Goal: Task Accomplishment & Management: Use online tool/utility

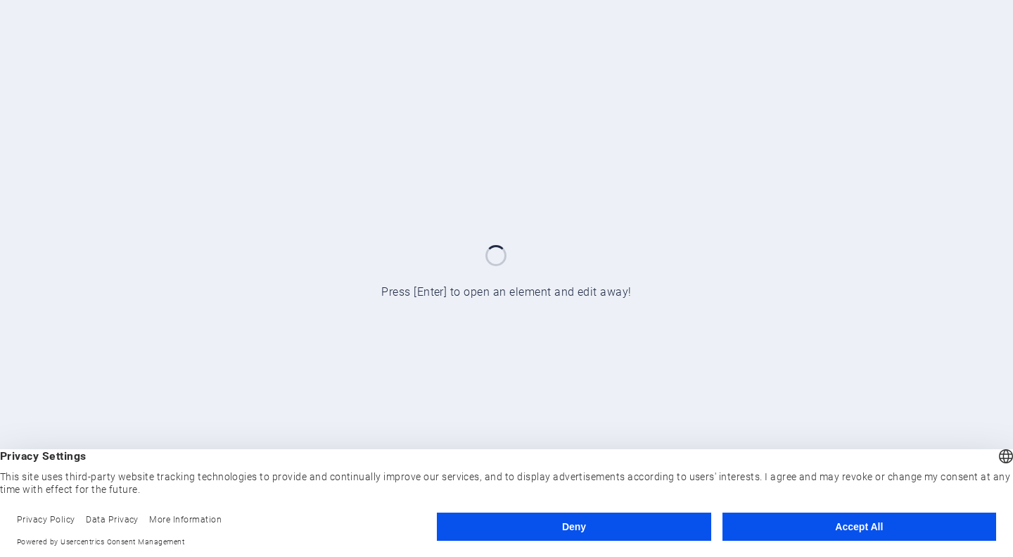
click at [881, 521] on button "Accept All" at bounding box center [860, 526] width 274 height 28
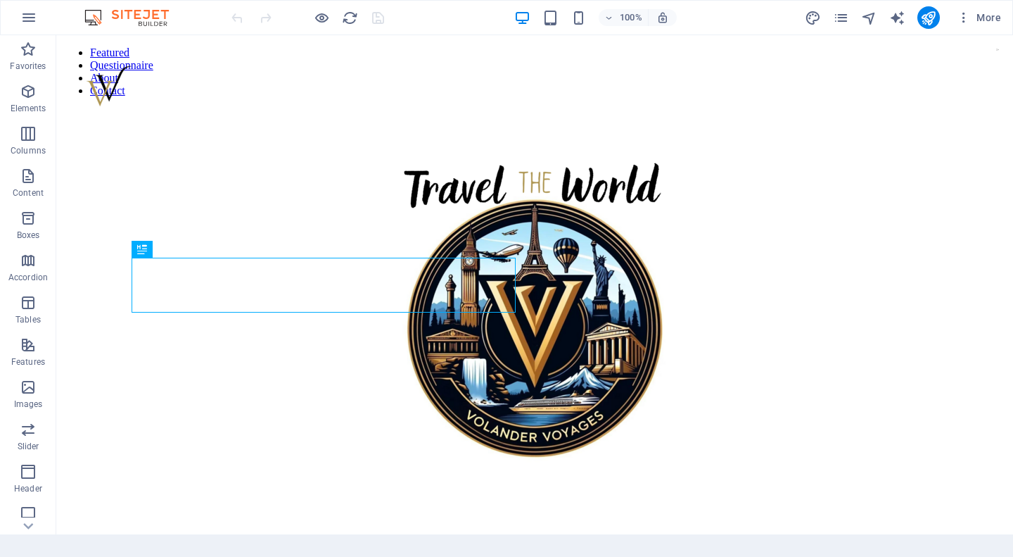
scroll to position [841, 0]
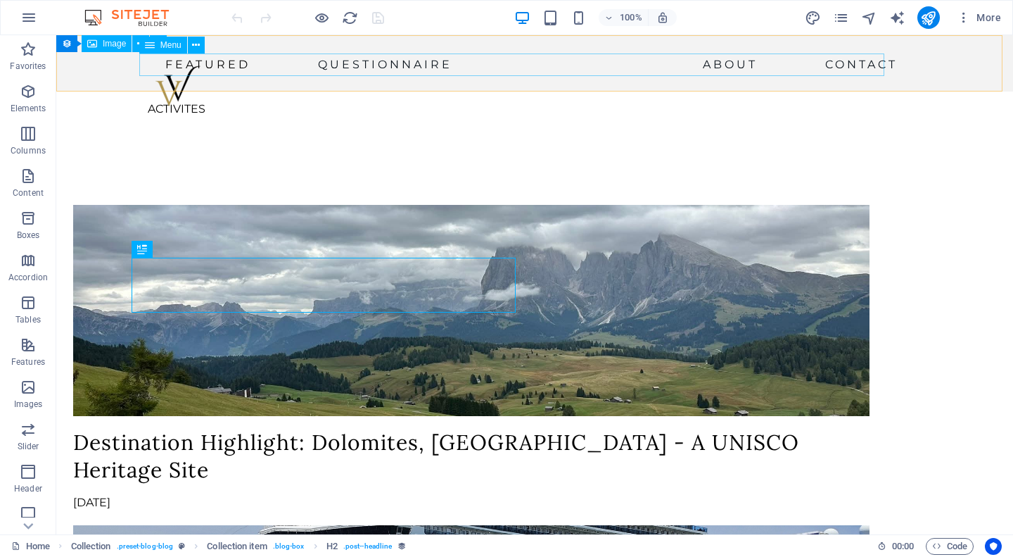
click at [376, 60] on nav "Featured Questionnaire About Contact" at bounding box center [517, 64] width 773 height 23
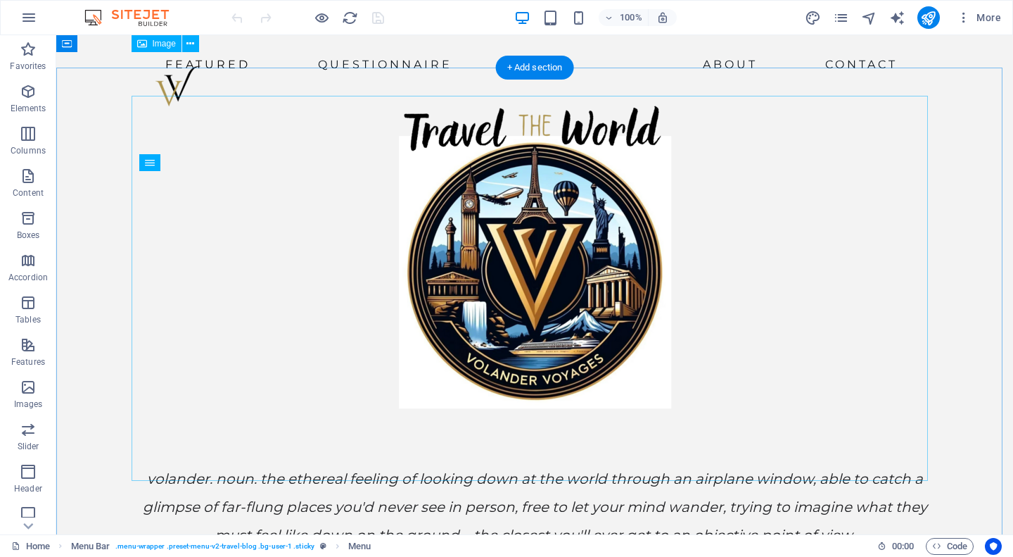
scroll to position [0, 0]
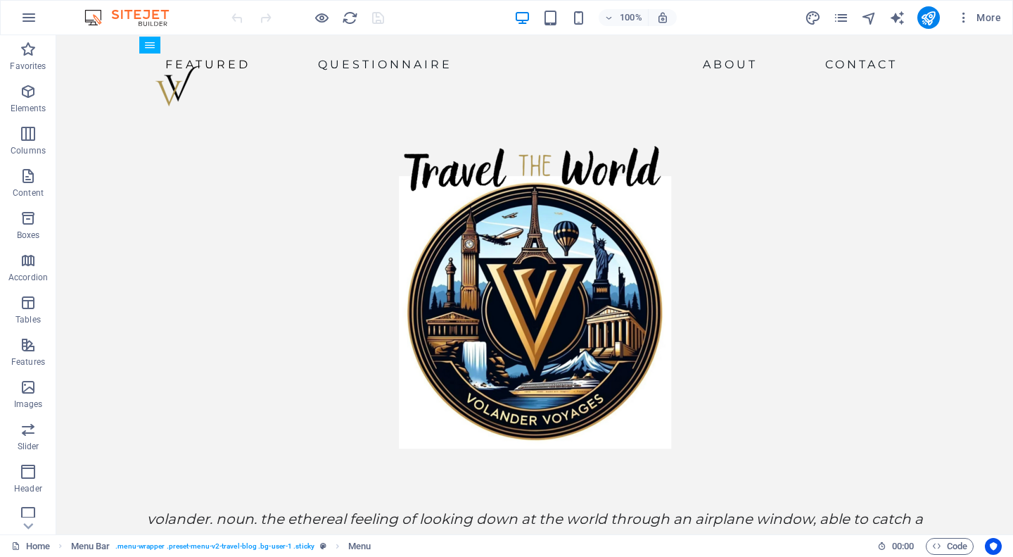
click at [31, 94] on icon "button" at bounding box center [28, 91] width 17 height 17
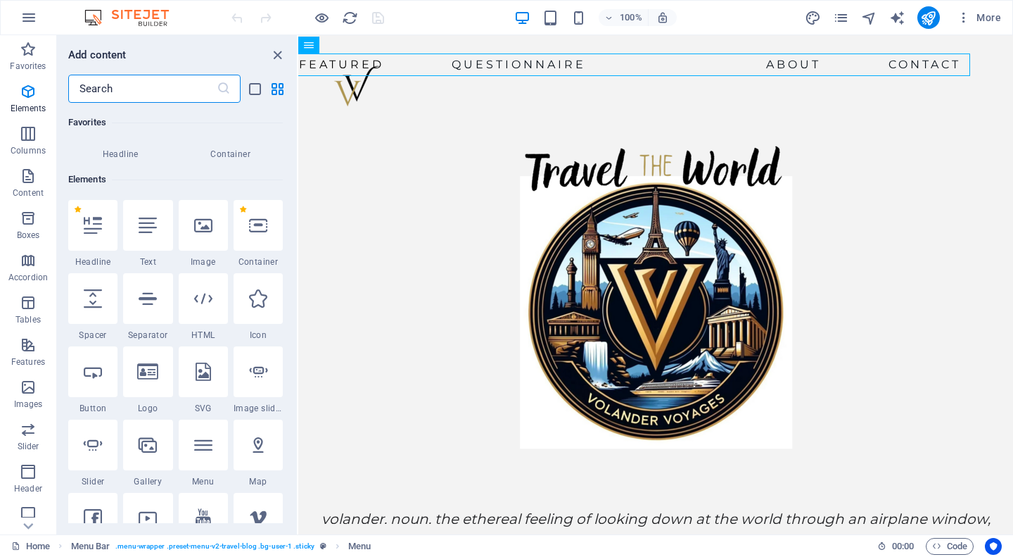
scroll to position [150, 0]
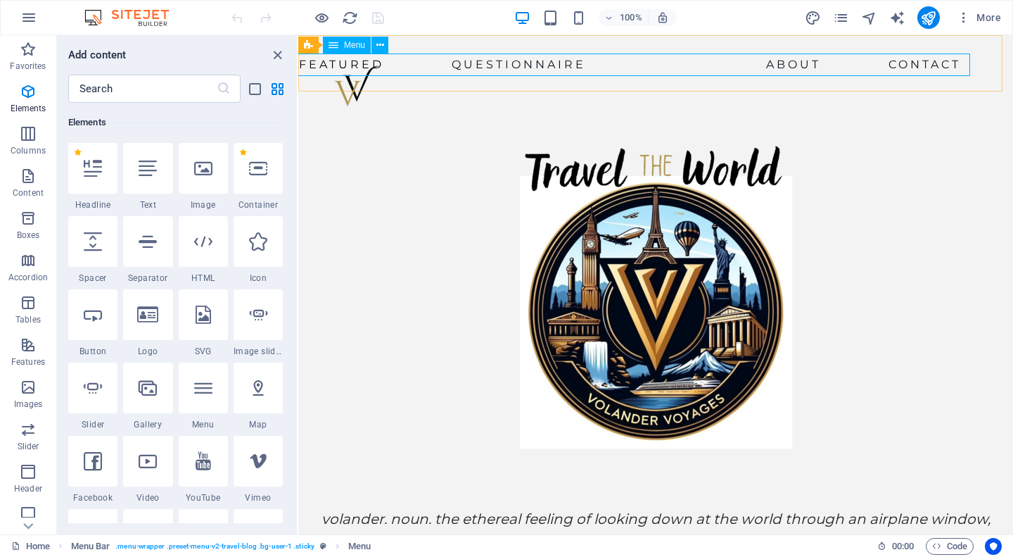
click at [381, 46] on icon at bounding box center [380, 45] width 8 height 15
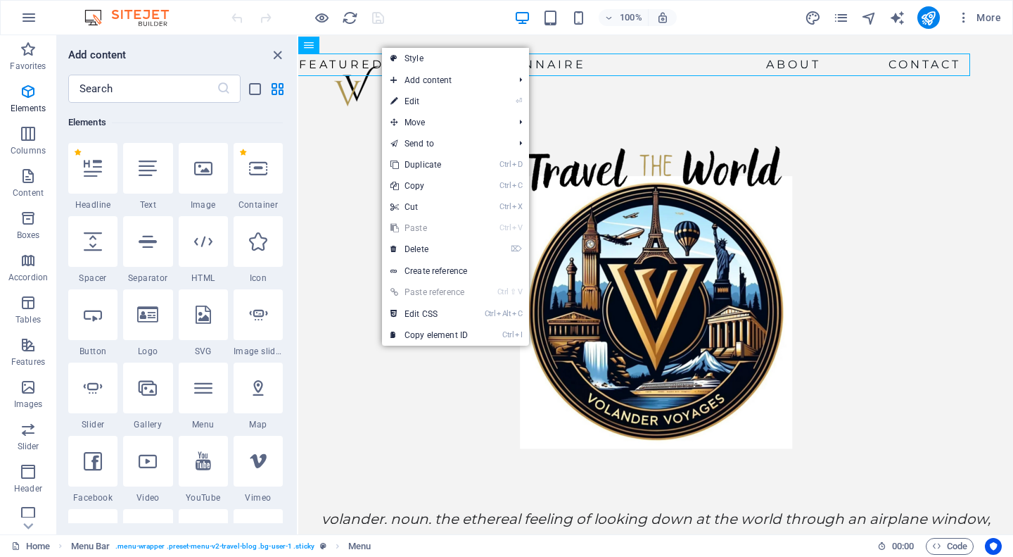
click at [413, 103] on link "⏎ Edit" at bounding box center [429, 101] width 94 height 21
select select
select select "1"
select select
select select "2"
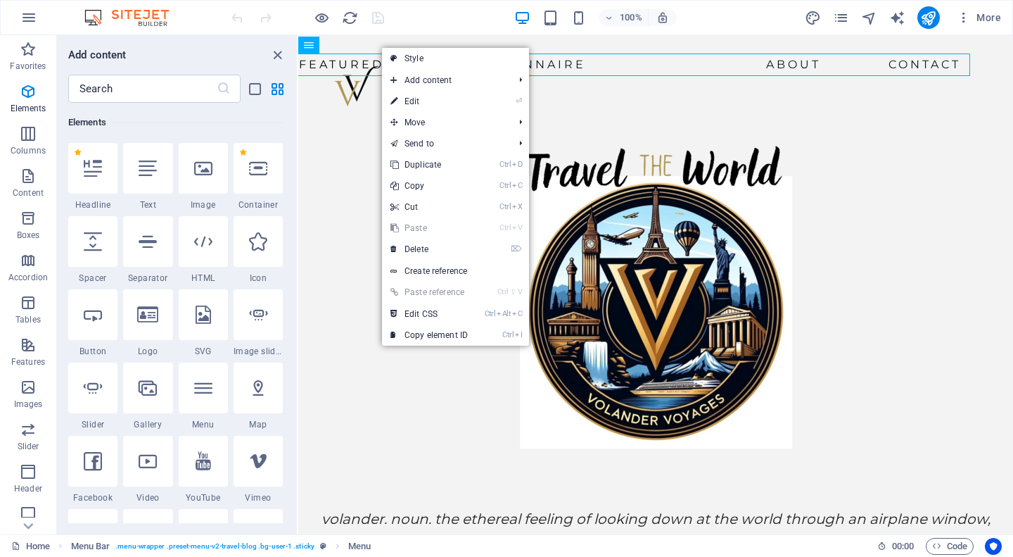
select select
select select "3"
select select
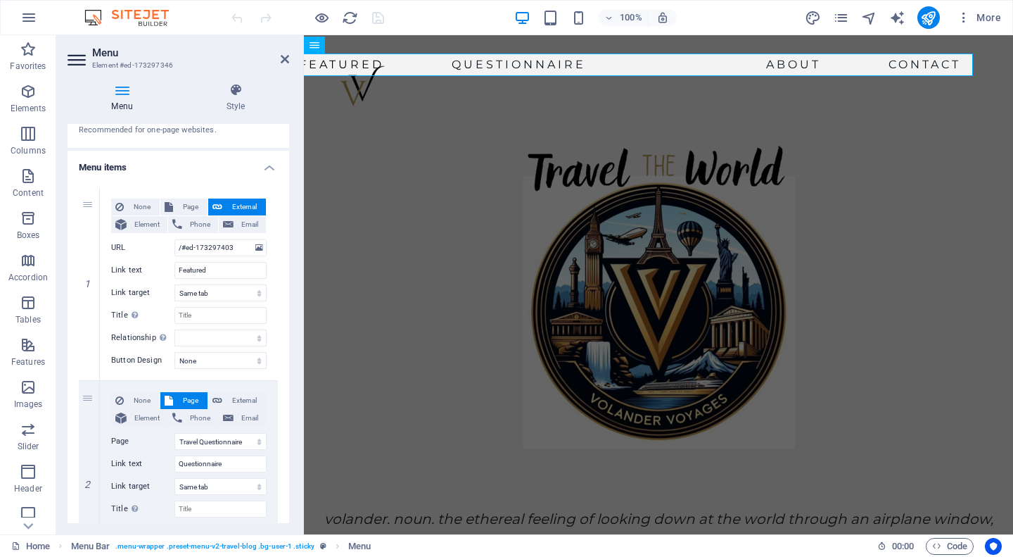
scroll to position [281, 0]
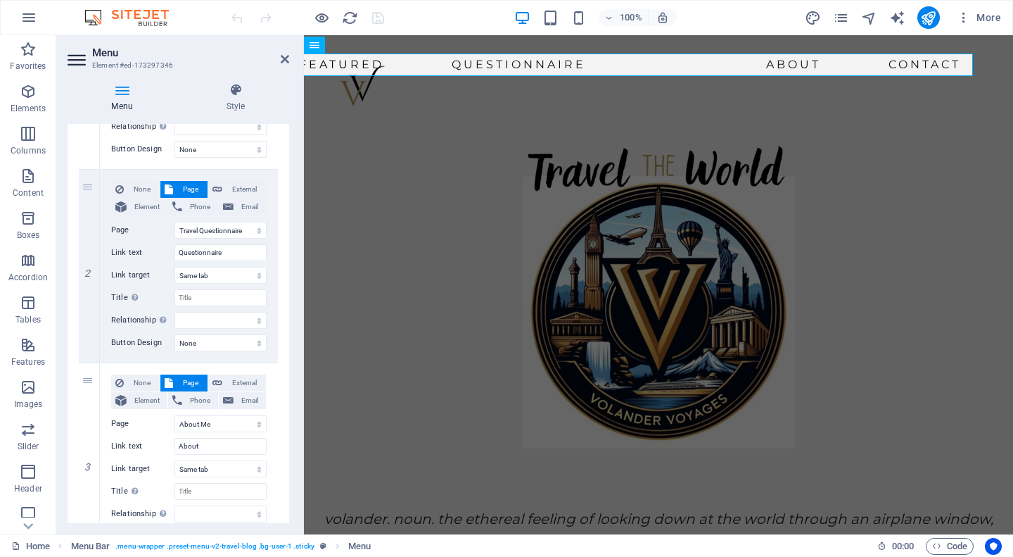
click at [991, 16] on span "More" at bounding box center [979, 18] width 44 height 14
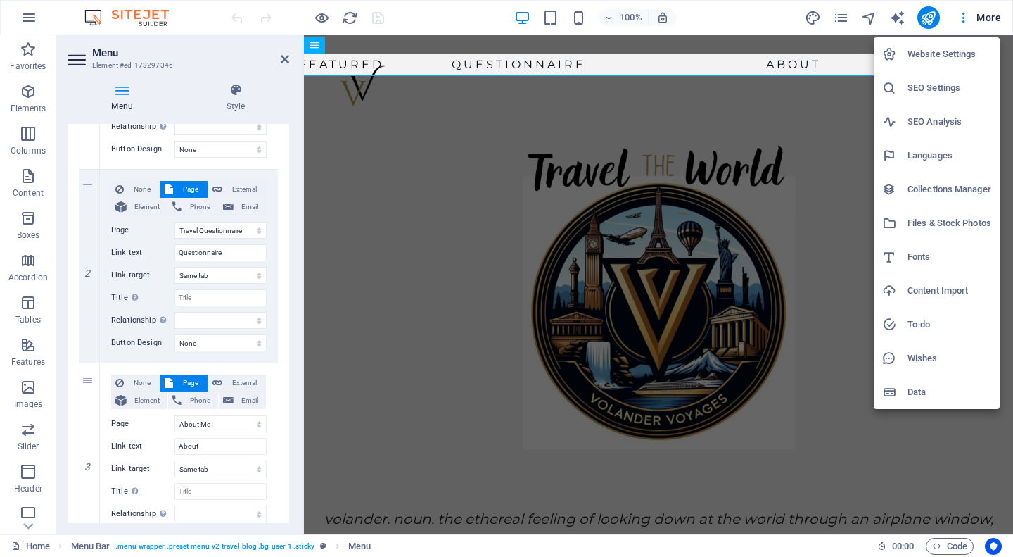
click at [30, 18] on div at bounding box center [506, 278] width 1013 height 557
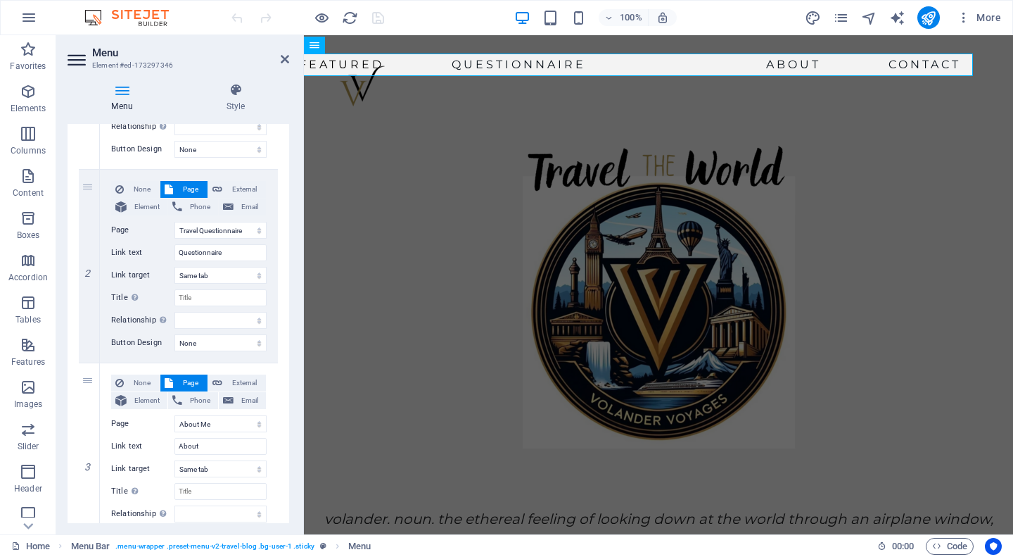
click at [30, 18] on icon "button" at bounding box center [28, 17] width 17 height 17
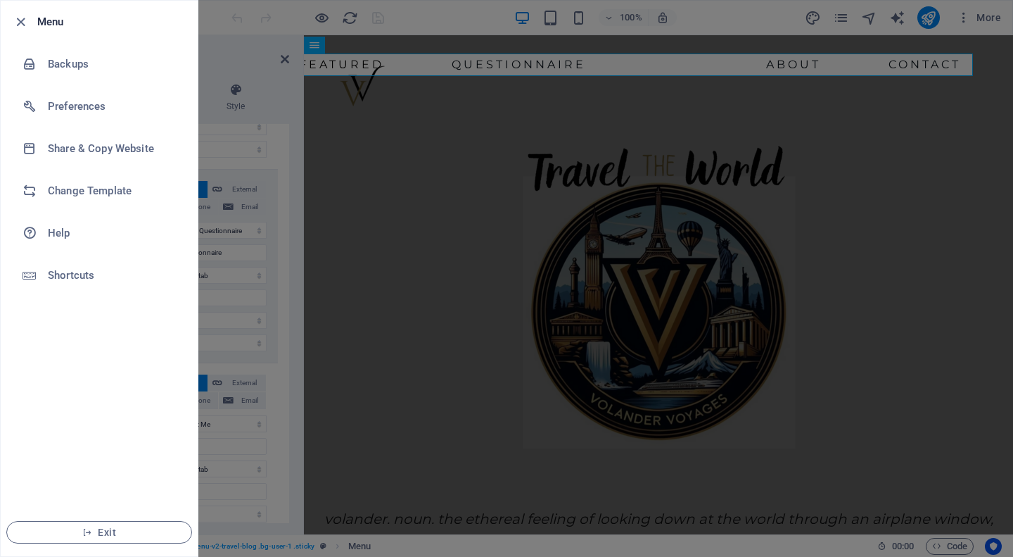
click at [20, 19] on icon "button" at bounding box center [21, 22] width 16 height 16
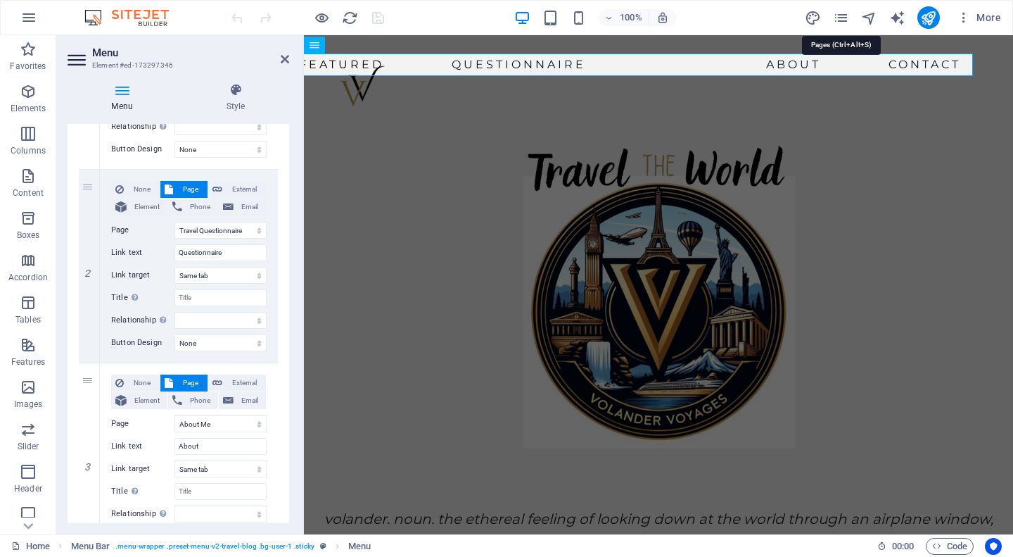
click at [837, 17] on icon "pages" at bounding box center [841, 18] width 16 height 16
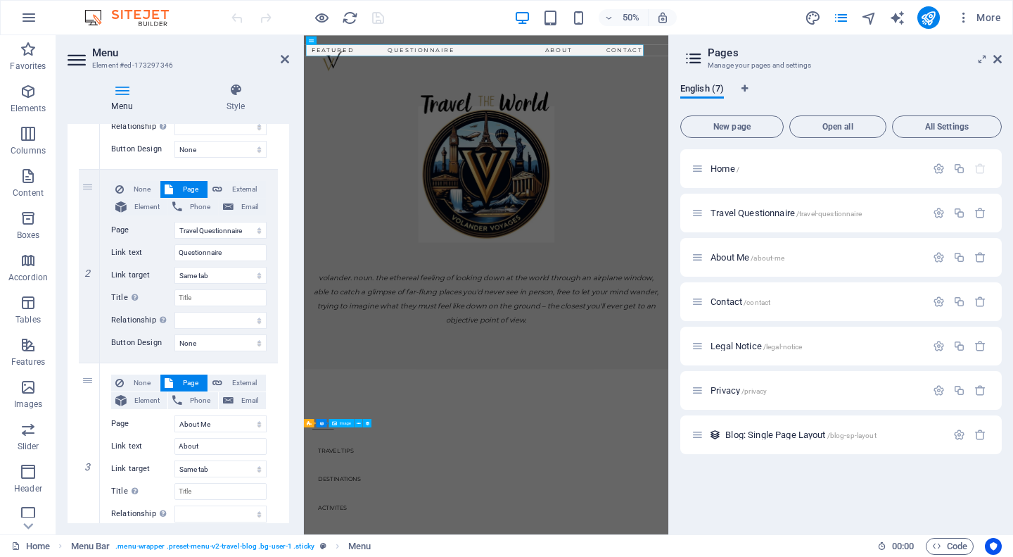
click at [896, 225] on div "Travel Questionnaire /travel-questionnaire" at bounding box center [841, 212] width 322 height 39
click at [732, 214] on span "Travel Questionnaire /travel-questionnaire" at bounding box center [786, 213] width 151 height 11
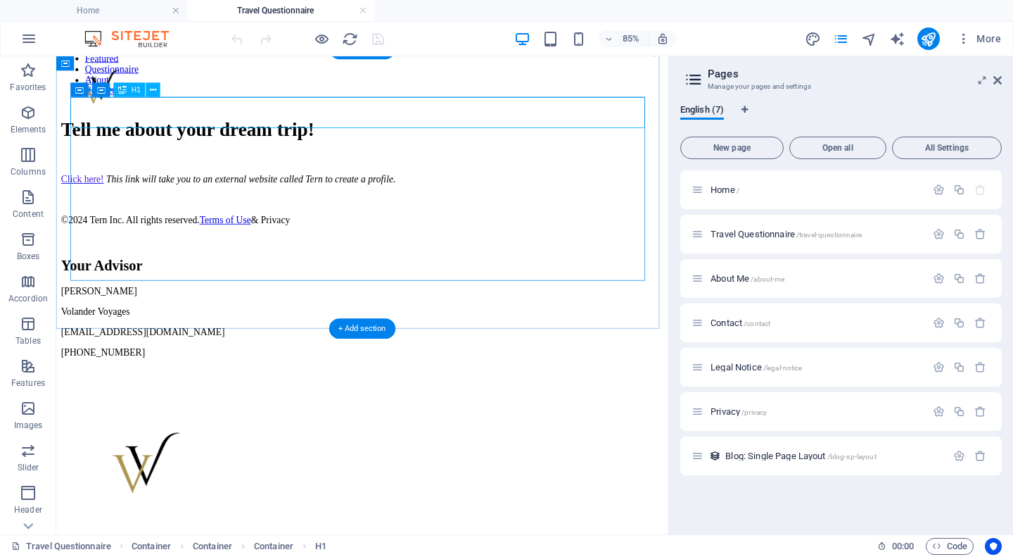
scroll to position [0, 0]
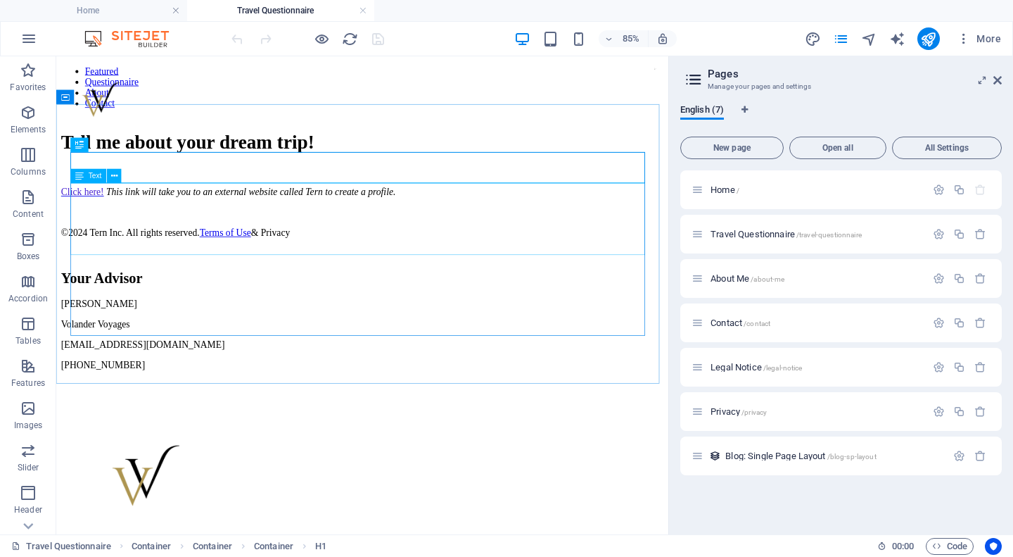
click at [113, 177] on icon at bounding box center [114, 176] width 6 height 13
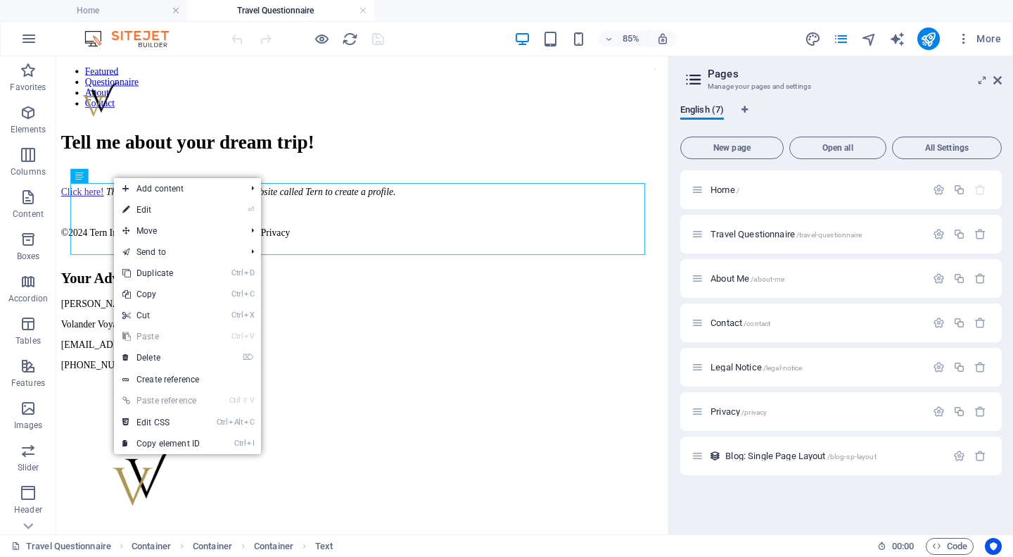
click at [153, 208] on link "⏎ Edit" at bounding box center [161, 209] width 94 height 21
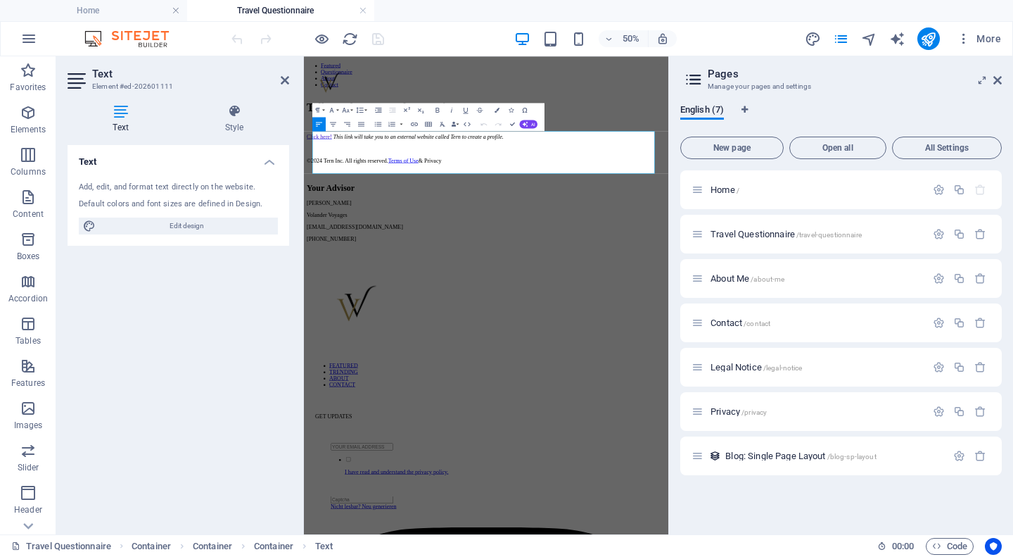
click at [274, 161] on h4 "Text" at bounding box center [179, 157] width 222 height 25
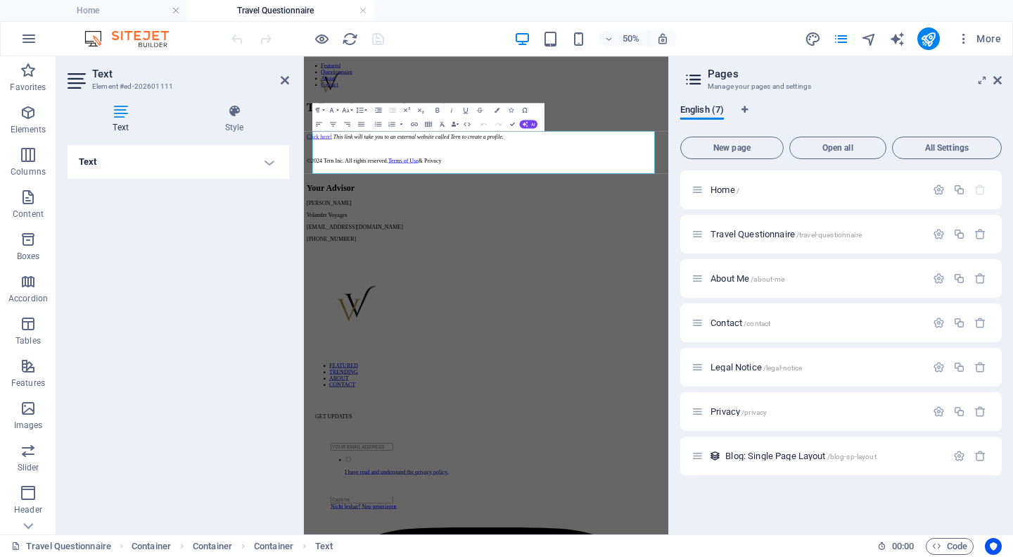
click at [274, 161] on h4 "Text" at bounding box center [179, 162] width 222 height 34
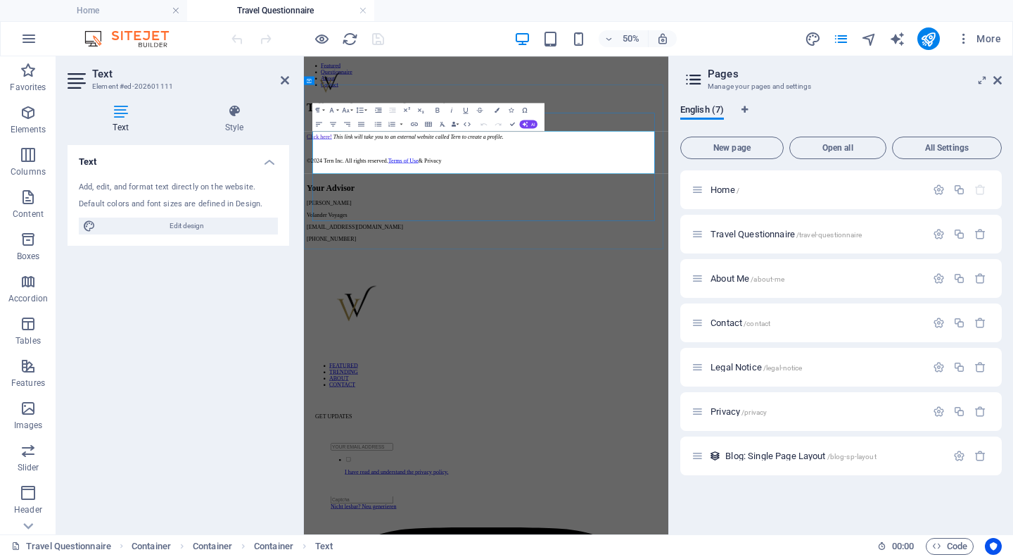
click at [356, 222] on span "Click here!" at bounding box center [335, 216] width 51 height 12
click at [224, 281] on div "Text Add, edit, and format text directly on the website. Default colors and fon…" at bounding box center [179, 334] width 222 height 378
click at [288, 80] on icon at bounding box center [285, 80] width 8 height 11
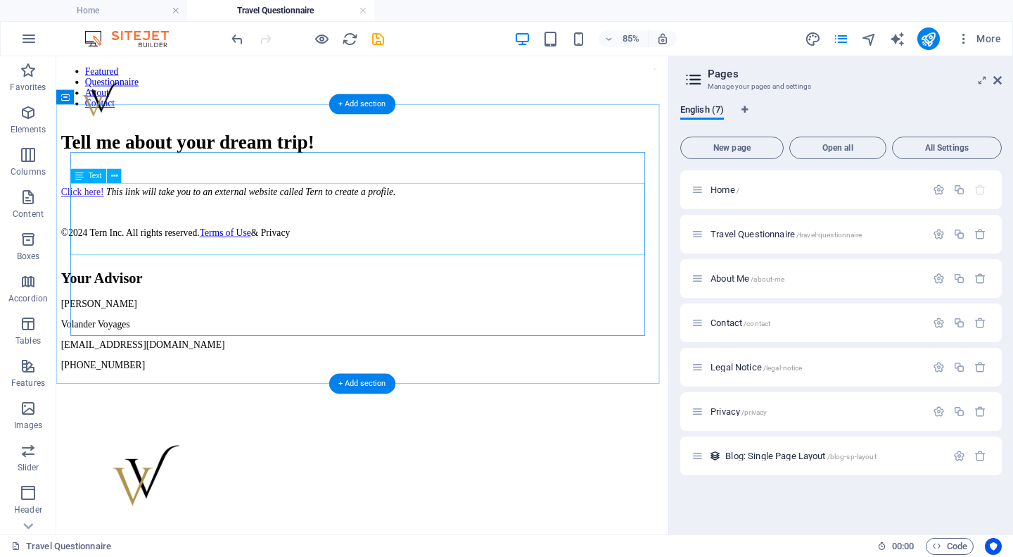
click at [91, 229] on div "Click here! This link will take you to an external website called Tern to creat…" at bounding box center [416, 240] width 709 height 108
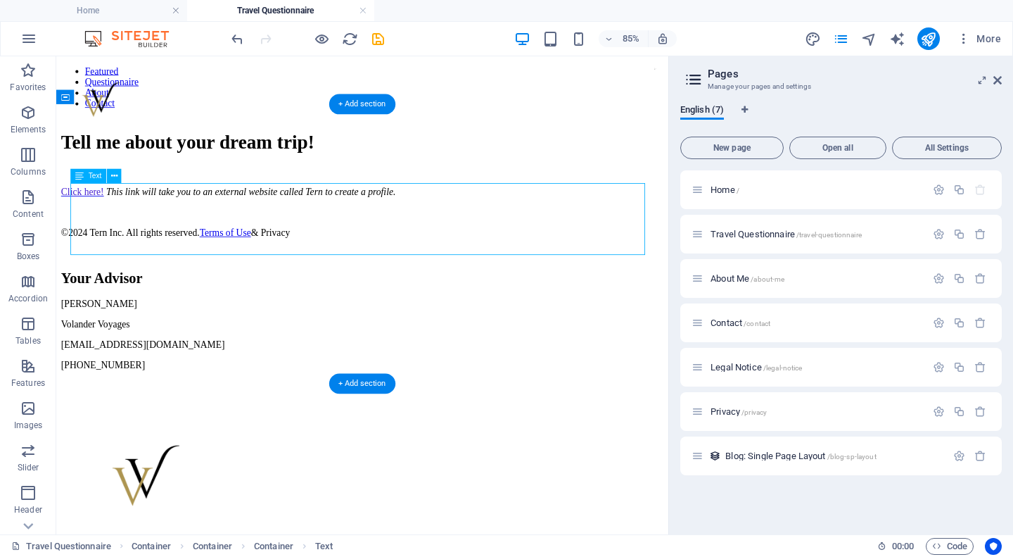
click at [84, 229] on div "Click here! This link will take you to an external website called Tern to creat…" at bounding box center [416, 240] width 709 height 108
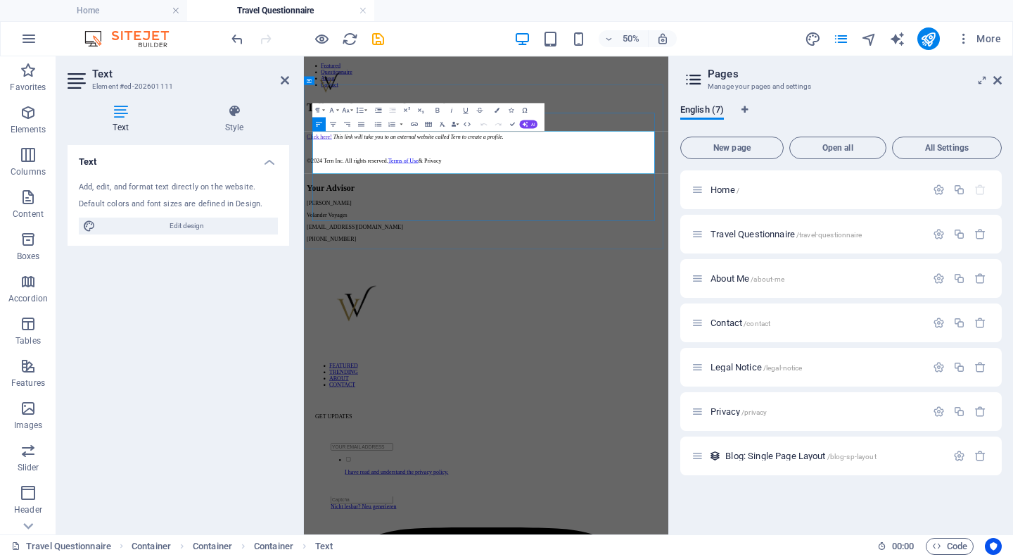
click at [359, 222] on span "Click here!" at bounding box center [335, 216] width 51 height 12
click at [733, 260] on p "©2024 Tern Inc. All rights reserved. Terms of Use & Privacy" at bounding box center [669, 264] width 718 height 13
drag, startPoint x: 379, startPoint y: 229, endPoint x: 315, endPoint y: 233, distance: 64.1
click at [315, 233] on div "Tell me about your dream trip! Click here! This link will take you to an extern…" at bounding box center [669, 284] width 718 height 281
click at [315, 127] on icon "button" at bounding box center [314, 126] width 5 height 5
